Goal: Use online tool/utility: Utilize a website feature to perform a specific function

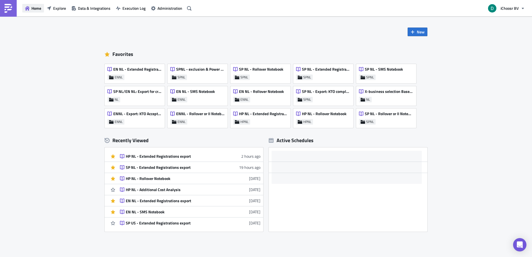
click at [39, 10] on span "Home" at bounding box center [36, 8] width 10 height 6
click at [53, 11] on span "Explore" at bounding box center [59, 8] width 13 height 6
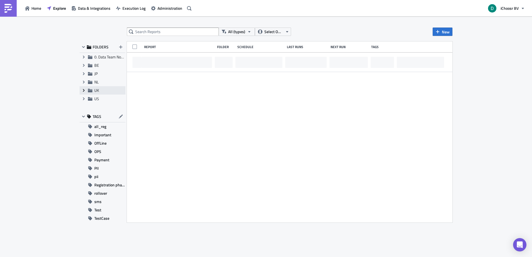
click at [87, 92] on span "Expand group" at bounding box center [84, 90] width 8 height 8
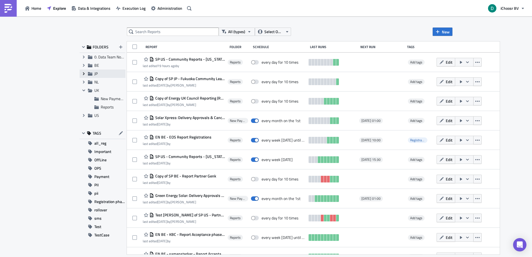
click at [85, 77] on span "Expand group" at bounding box center [84, 74] width 8 height 8
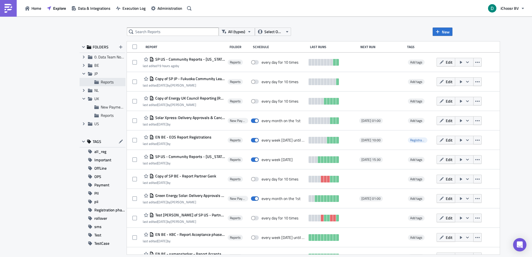
click at [83, 86] on div "Reports" at bounding box center [103, 82] width 46 height 8
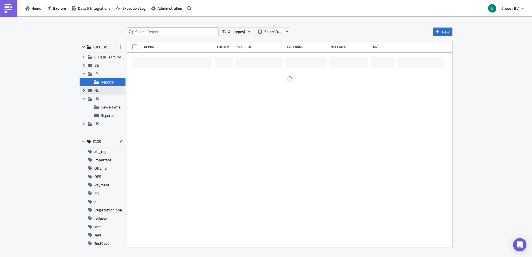
click at [87, 90] on span "Expand group" at bounding box center [84, 90] width 8 height 8
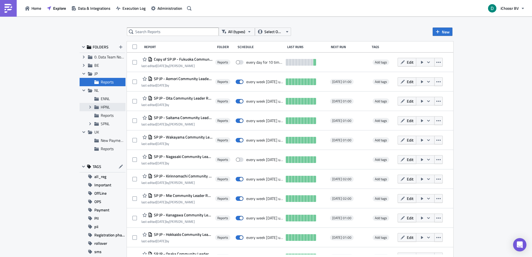
click at [102, 105] on span "HPNL" at bounding box center [105, 107] width 9 height 6
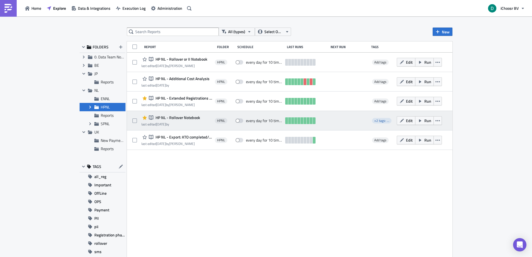
click at [176, 118] on span "HP NL - Rollover Notebook" at bounding box center [177, 117] width 46 height 5
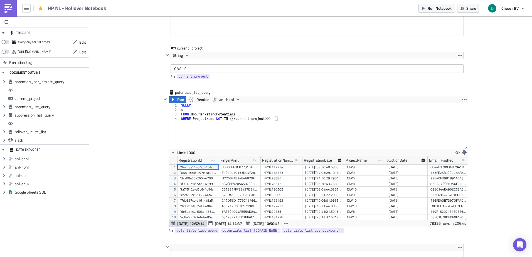
scroll to position [696, 0]
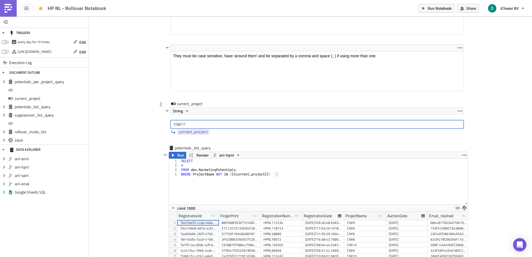
click at [183, 124] on input "'CIW11'" at bounding box center [317, 124] width 293 height 8
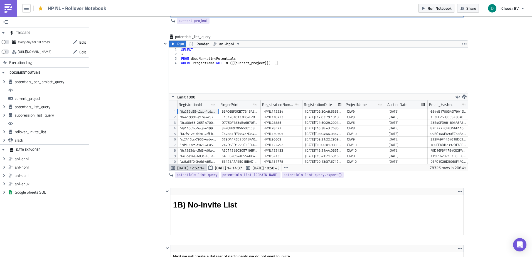
type input "'CIW10'"
click at [130, 133] on div "Cover Image HPNL Execution Log HP NL - Rollover Notebook <p>This notebook is me…" at bounding box center [310, 241] width 443 height 2065
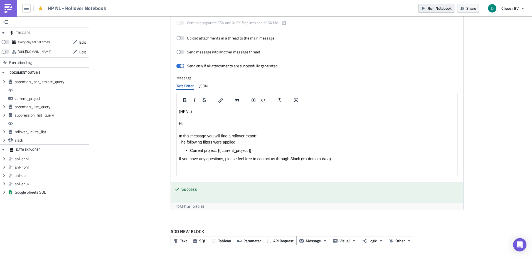
click at [443, 5] on span "Run Notebook" at bounding box center [440, 8] width 24 height 6
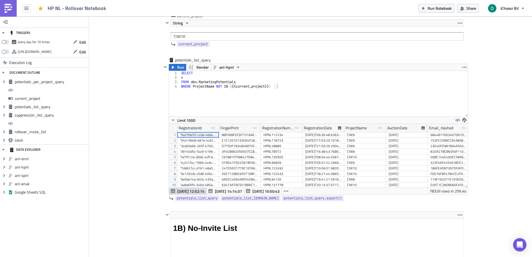
scroll to position [1823, 0]
